Goal: Transaction & Acquisition: Purchase product/service

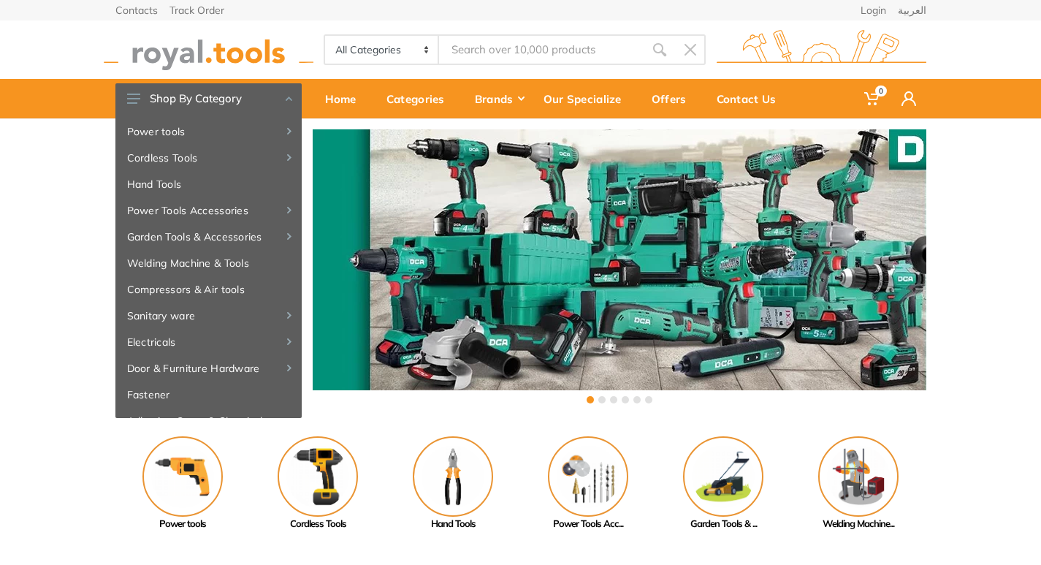
type input "TLLT01152"
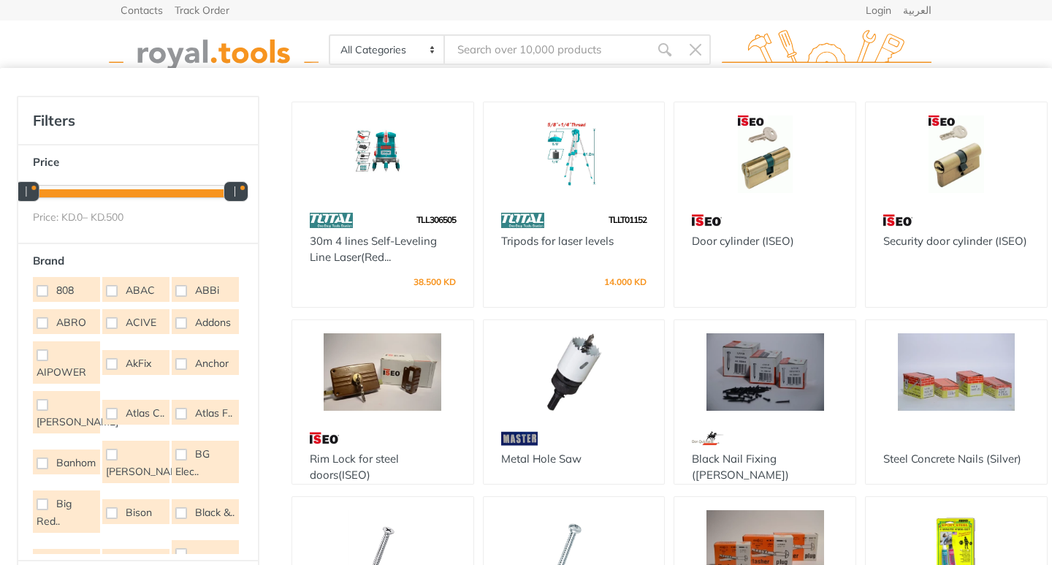
click at [564, 140] on img at bounding box center [574, 153] width 155 height 77
